Goal: Information Seeking & Learning: Find specific fact

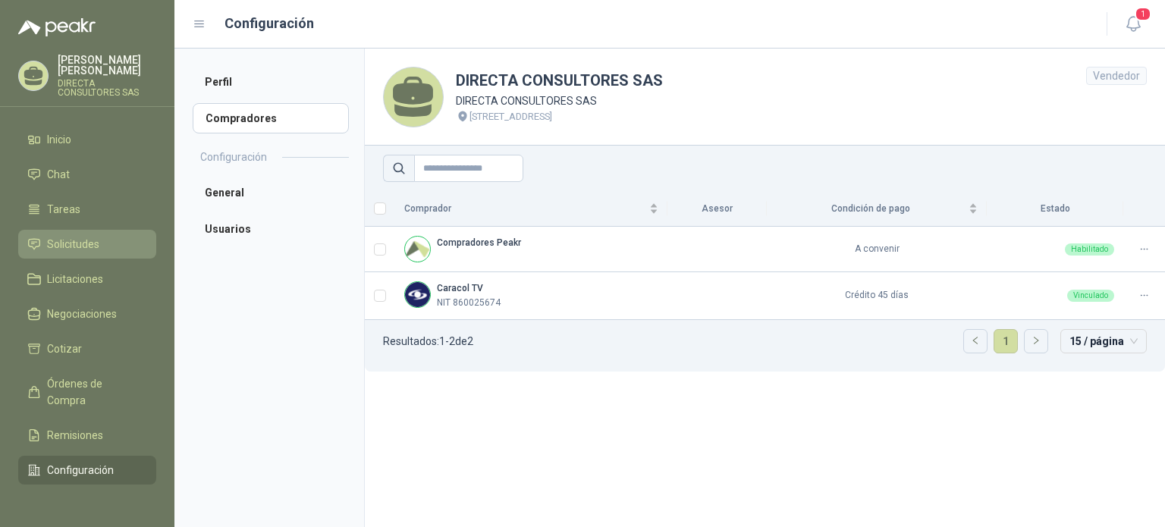
click at [78, 236] on span "Solicitudes" at bounding box center [73, 244] width 52 height 17
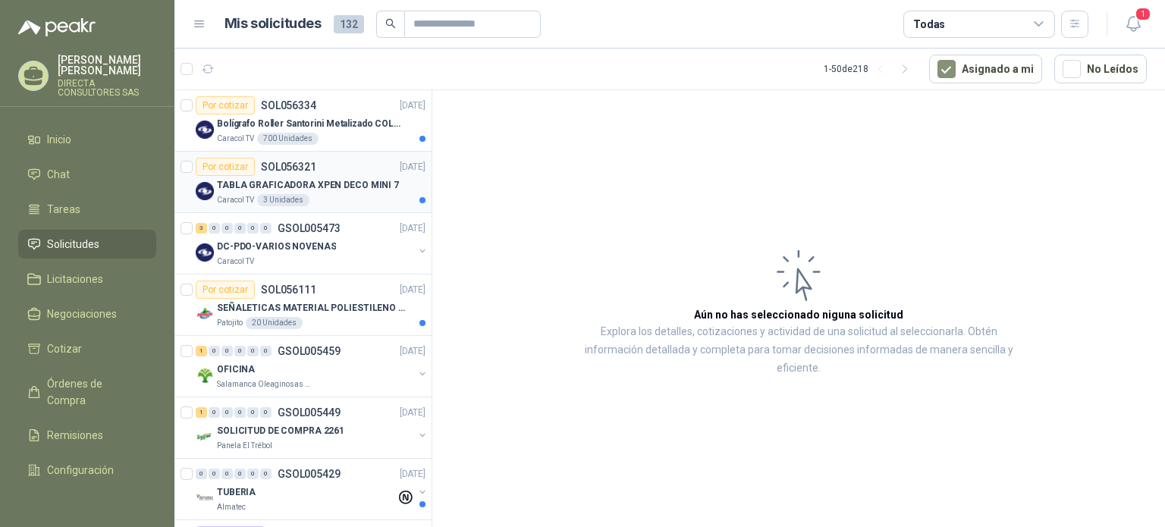
click at [348, 191] on p "TABLA GRAFICADORA XPEN DECO MINI 7" at bounding box center [308, 185] width 182 height 14
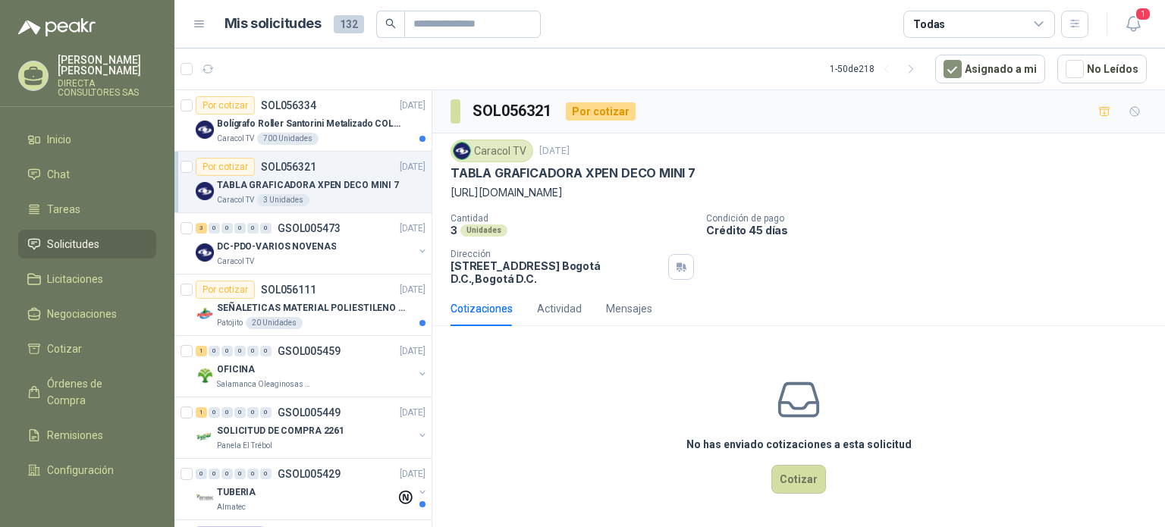
click at [476, 192] on p "[URL][DOMAIN_NAME]" at bounding box center [798, 192] width 696 height 17
drag, startPoint x: 443, startPoint y: 188, endPoint x: 695, endPoint y: 202, distance: 252.9
click at [695, 202] on div "Caracol TV [DATE] TABLA GRAFICADORA XPEN DECO MINI 7 [URL][DOMAIN_NAME] Cantida…" at bounding box center [798, 212] width 732 height 158
copy p "[URL][DOMAIN_NAME]"
